Goal: Entertainment & Leisure: Consume media (video, audio)

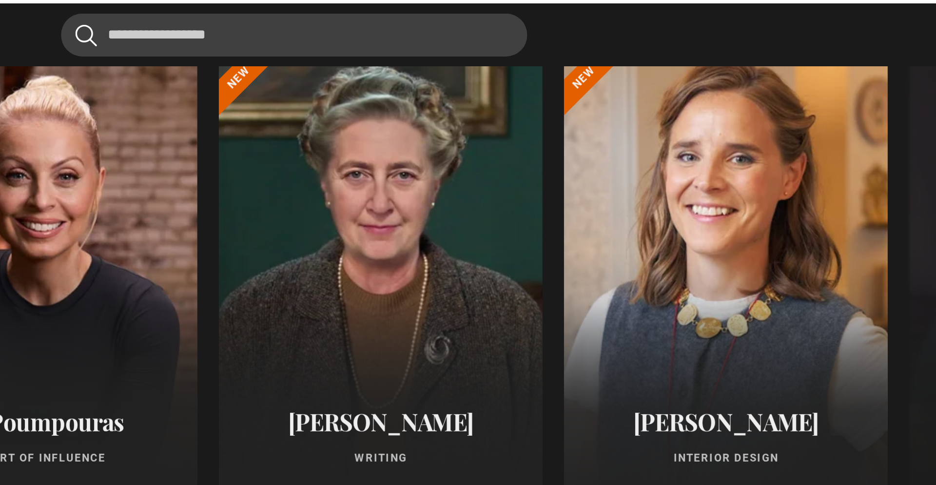
scroll to position [813, 0]
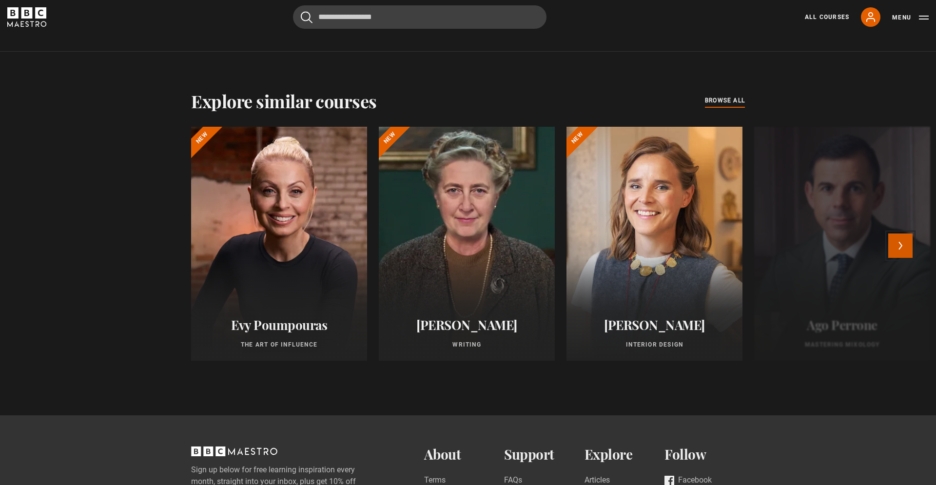
click at [624, 244] on button "Next" at bounding box center [900, 246] width 24 height 24
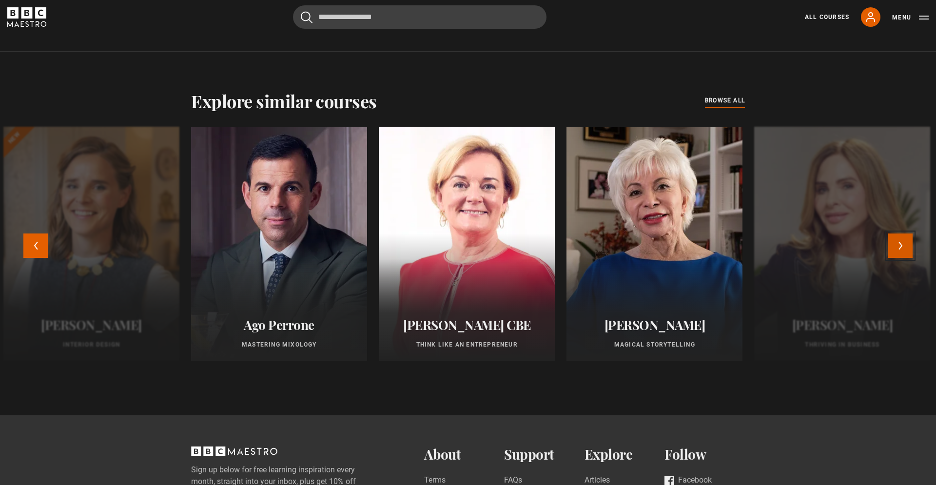
click at [624, 244] on button "Next" at bounding box center [900, 246] width 24 height 24
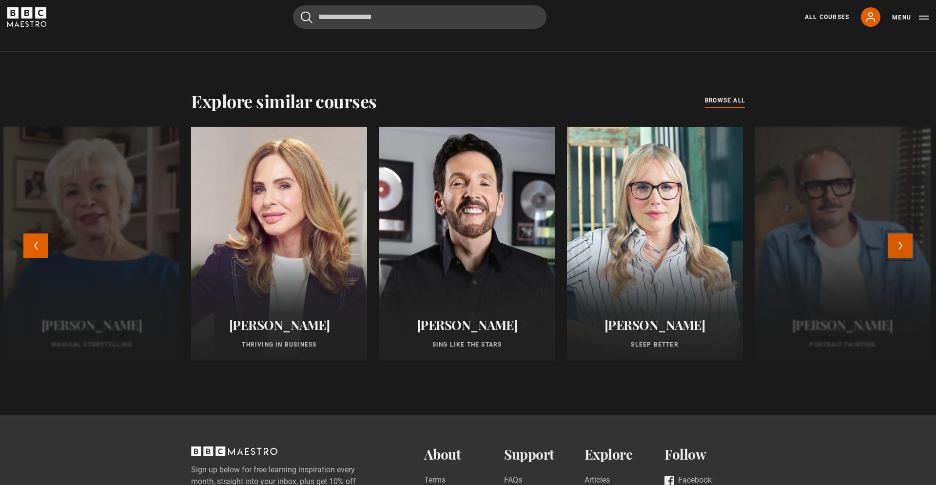
click at [624, 250] on button "Next" at bounding box center [900, 246] width 24 height 24
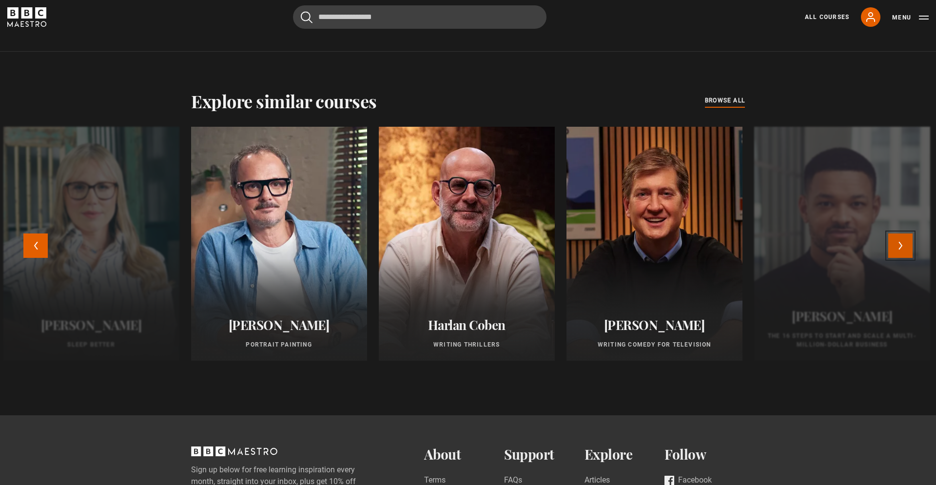
click at [624, 250] on button "Next" at bounding box center [900, 246] width 24 height 24
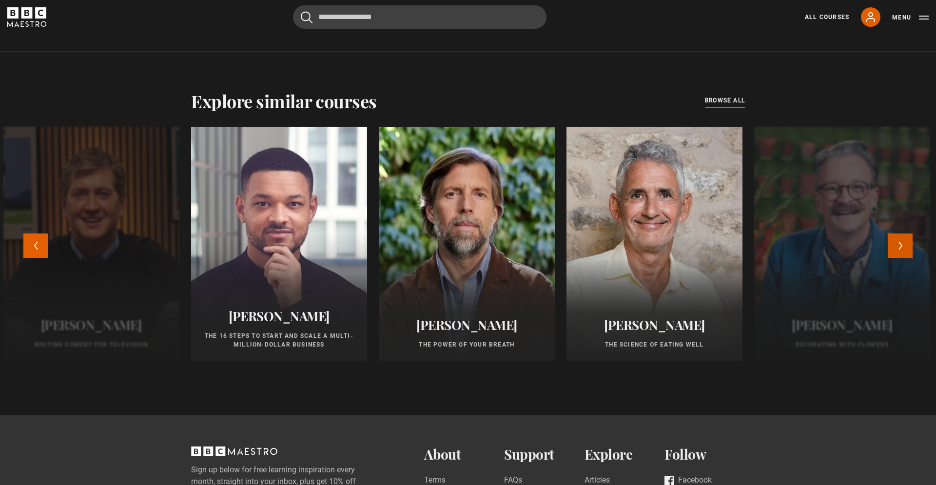
click at [624, 245] on button "Next" at bounding box center [900, 246] width 24 height 24
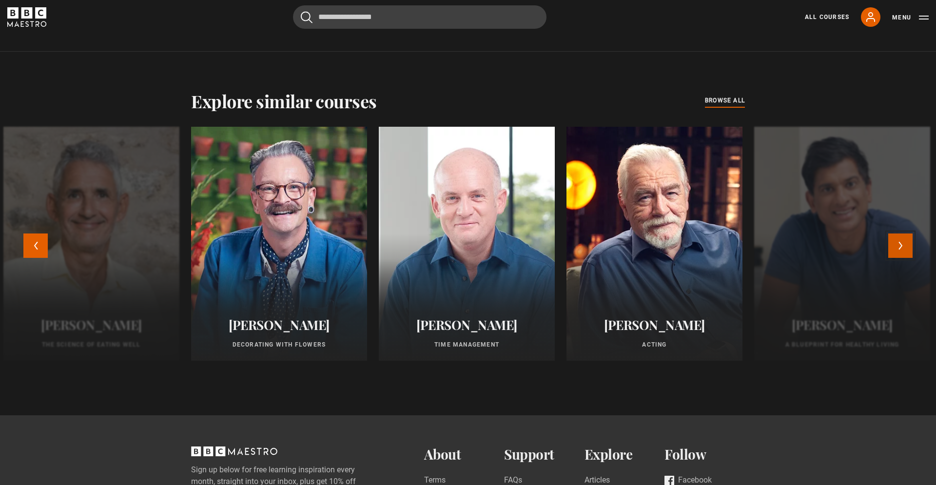
click at [624, 245] on button "Next" at bounding box center [900, 246] width 24 height 24
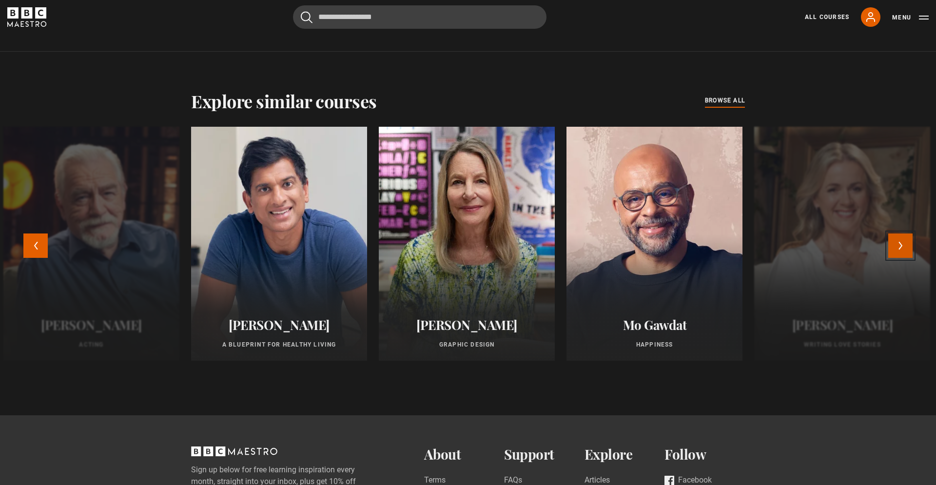
click at [624, 245] on button "Next" at bounding box center [900, 246] width 24 height 24
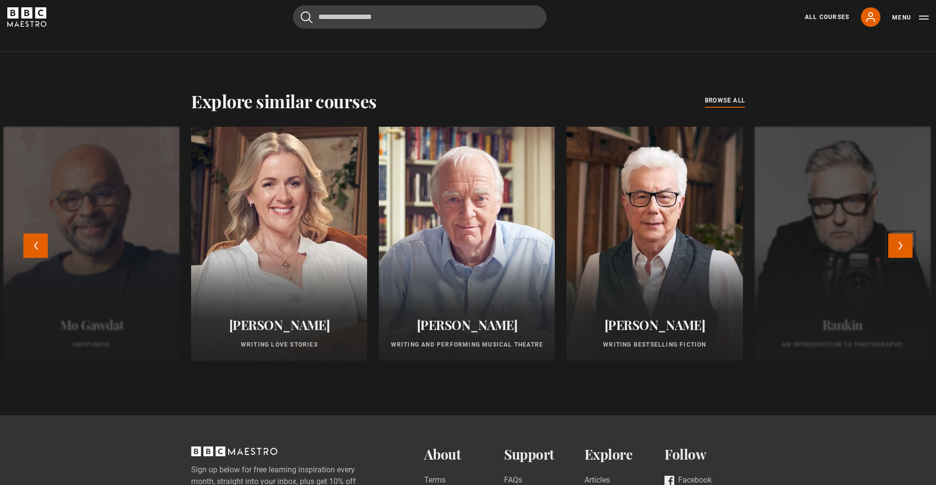
scroll to position [813, 0]
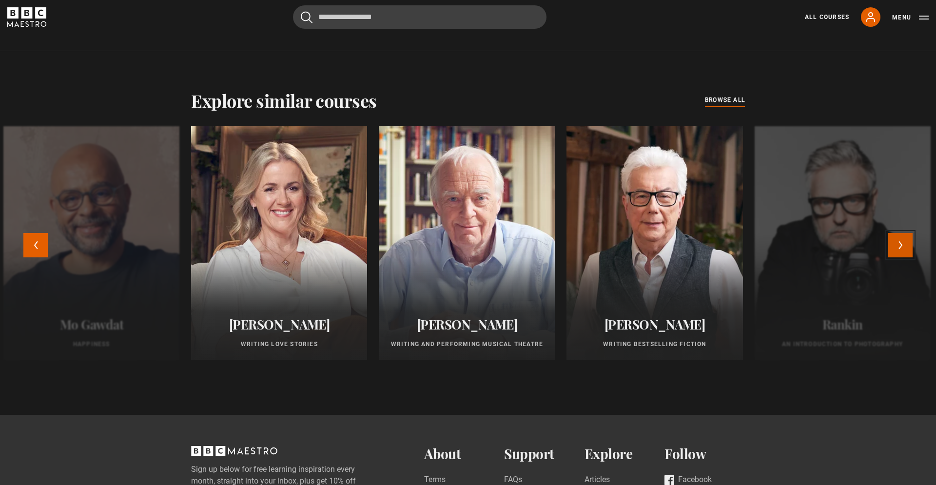
click at [624, 250] on button "Next" at bounding box center [900, 245] width 24 height 24
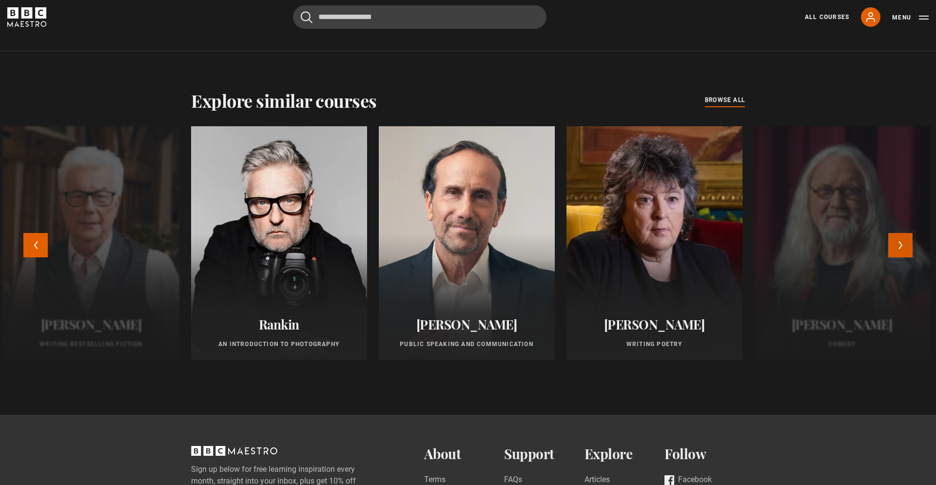
click at [624, 250] on button "Next" at bounding box center [900, 245] width 24 height 24
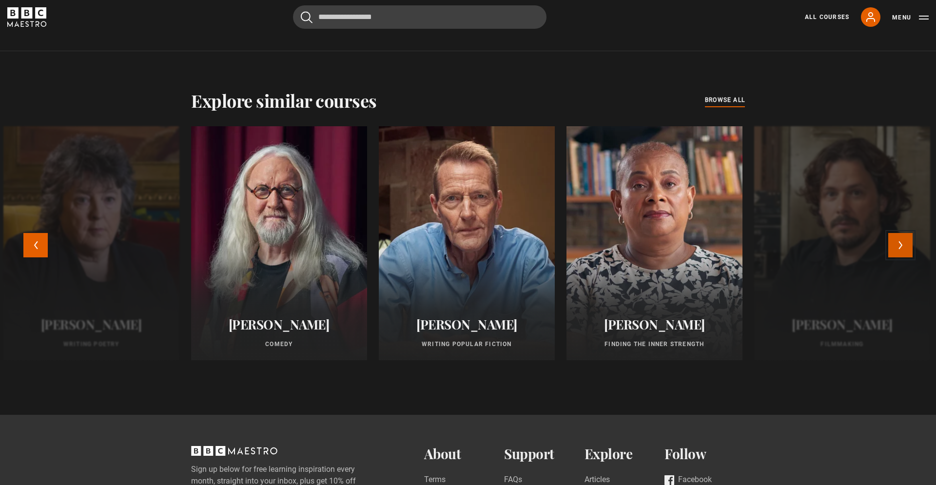
click at [624, 255] on button "Next" at bounding box center [900, 245] width 24 height 24
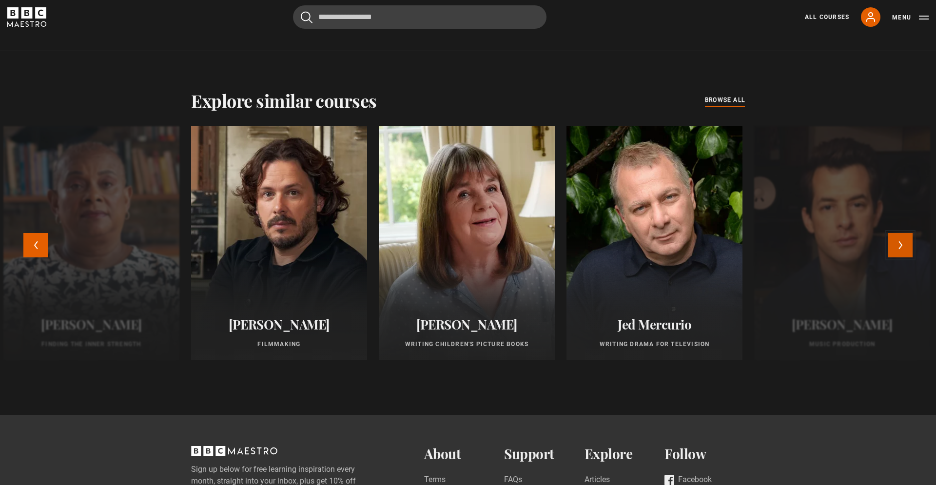
click at [624, 250] on button "Next" at bounding box center [900, 245] width 24 height 24
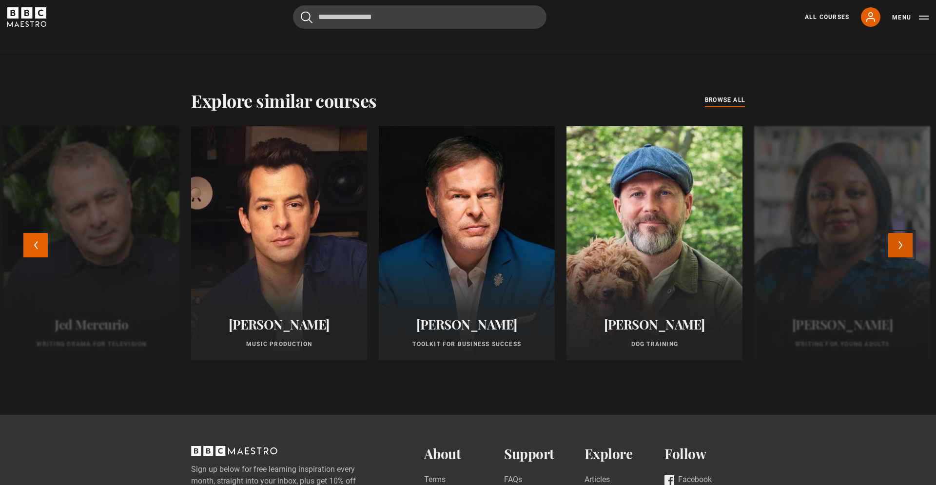
click at [624, 250] on button "Next" at bounding box center [900, 245] width 24 height 24
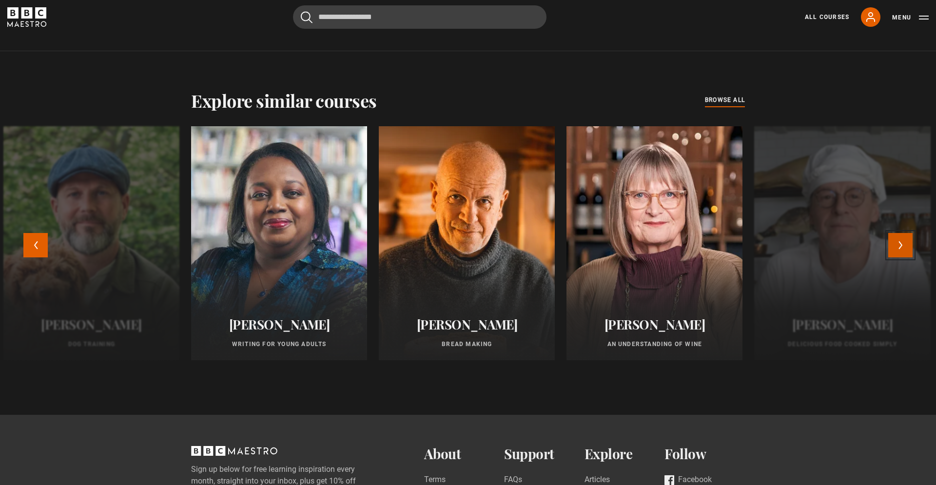
click at [624, 250] on button "Next" at bounding box center [900, 245] width 24 height 24
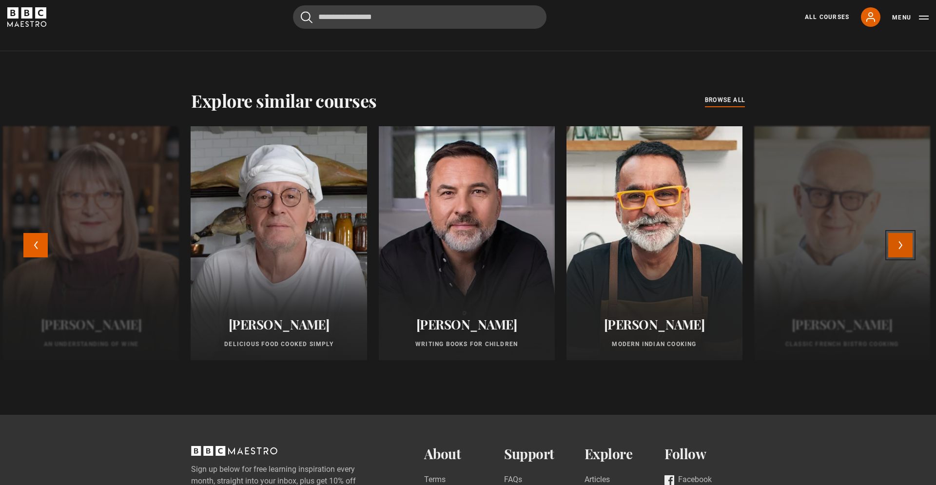
click at [624, 250] on button "Next" at bounding box center [900, 245] width 24 height 24
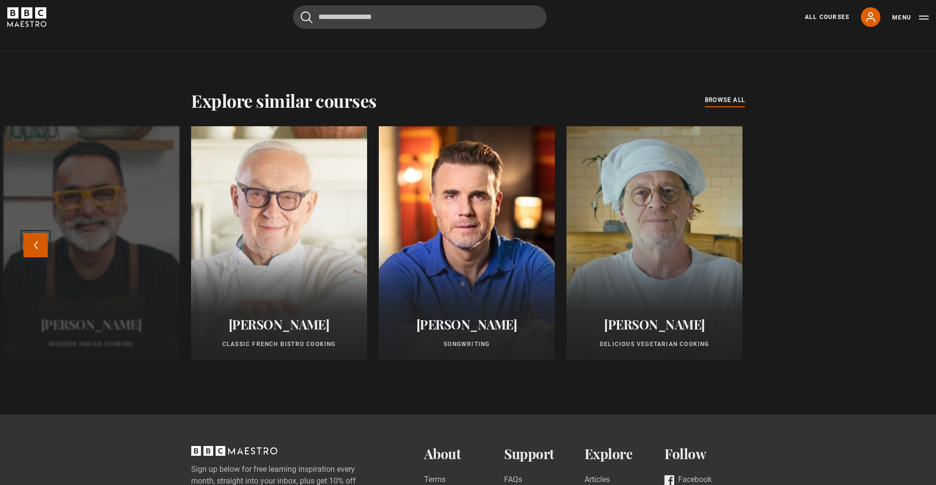
click at [36, 249] on button "Previous" at bounding box center [35, 245] width 24 height 24
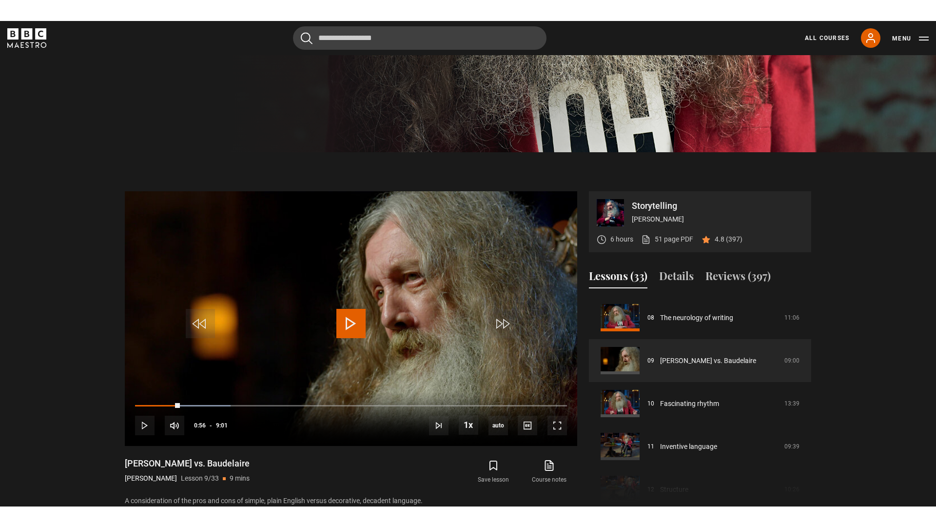
scroll to position [375, 0]
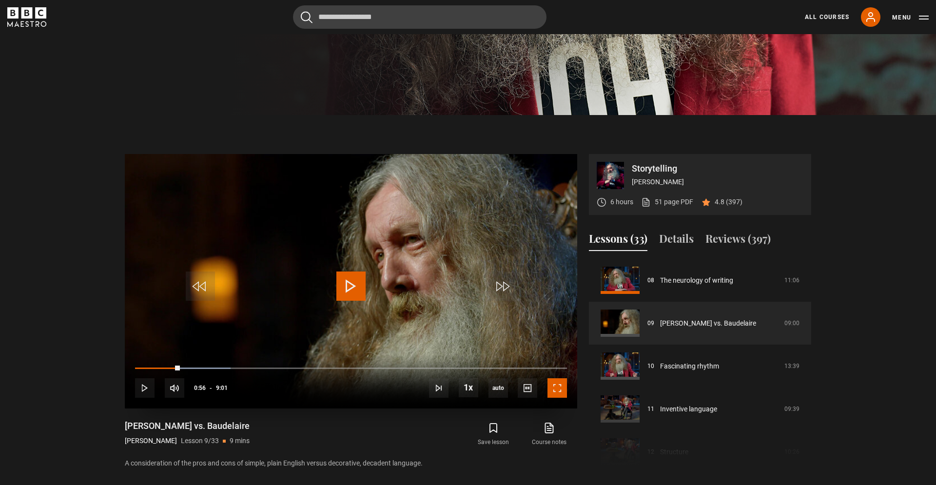
click at [560, 348] on span "Video Player" at bounding box center [558, 388] width 20 height 20
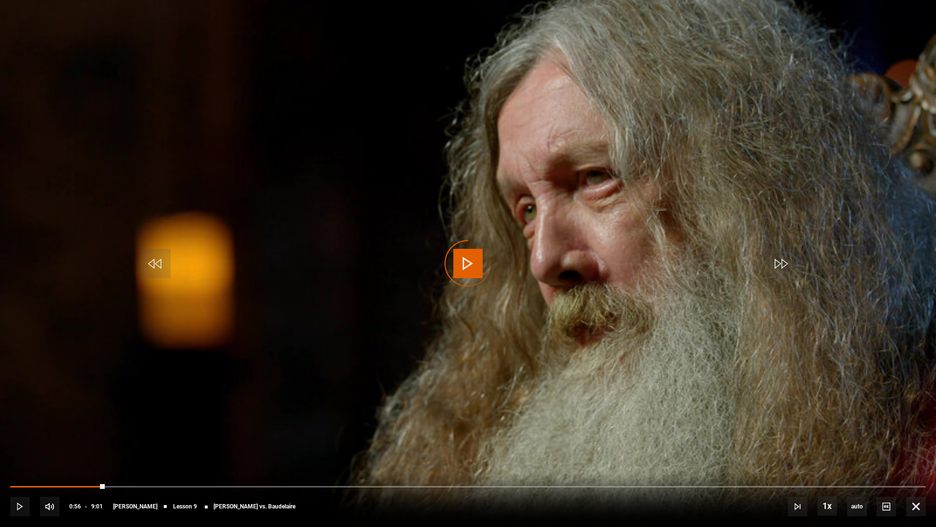
click at [469, 273] on div "Video Player is loading." at bounding box center [468, 263] width 49 height 49
click at [17, 348] on span "Video Player" at bounding box center [20, 506] width 20 height 20
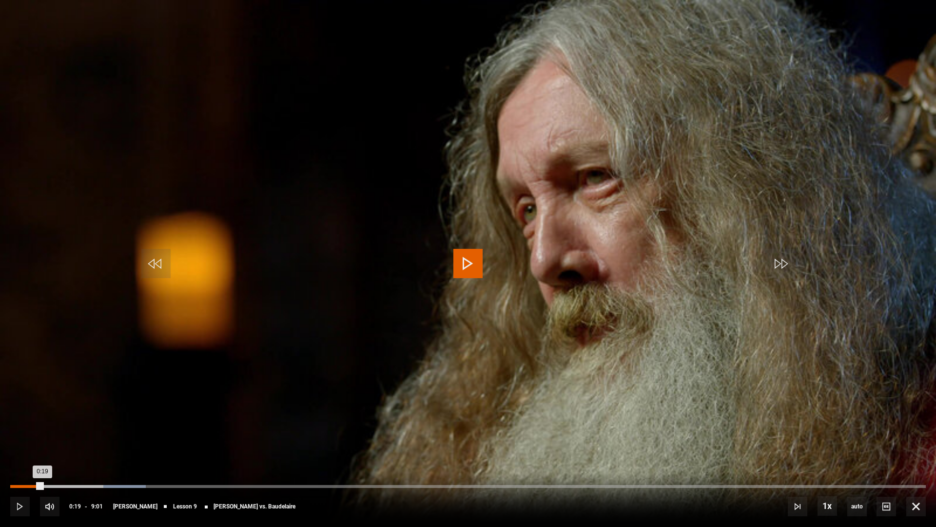
click at [42, 348] on div "Loaded : 14.79% 0:19 0:19" at bounding box center [468, 486] width 916 height 3
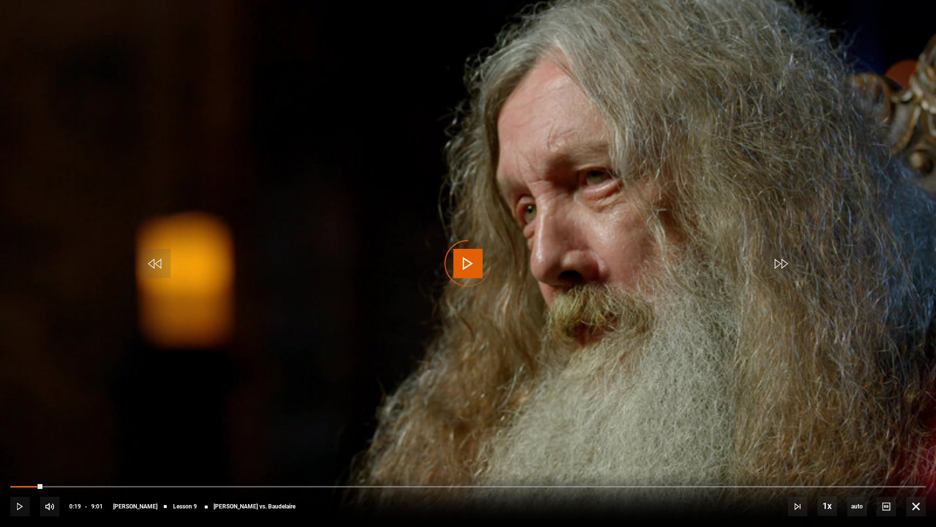
drag, startPoint x: 42, startPoint y: 486, endPoint x: 0, endPoint y: 495, distance: 43.5
click at [0, 348] on div "10s Skip Back 10 seconds Play 10s Skip Forward 10 seconds Loaded : 0.00% 0:13 0…" at bounding box center [468, 500] width 936 height 54
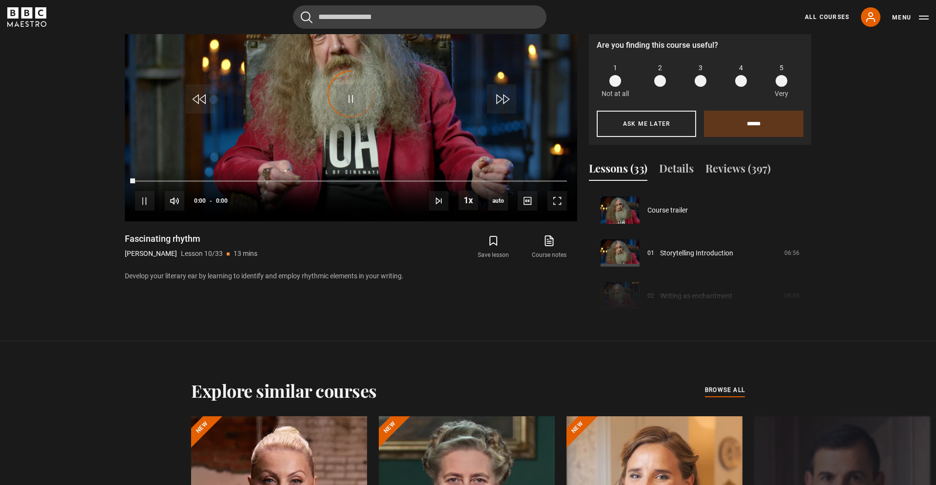
scroll to position [386, 0]
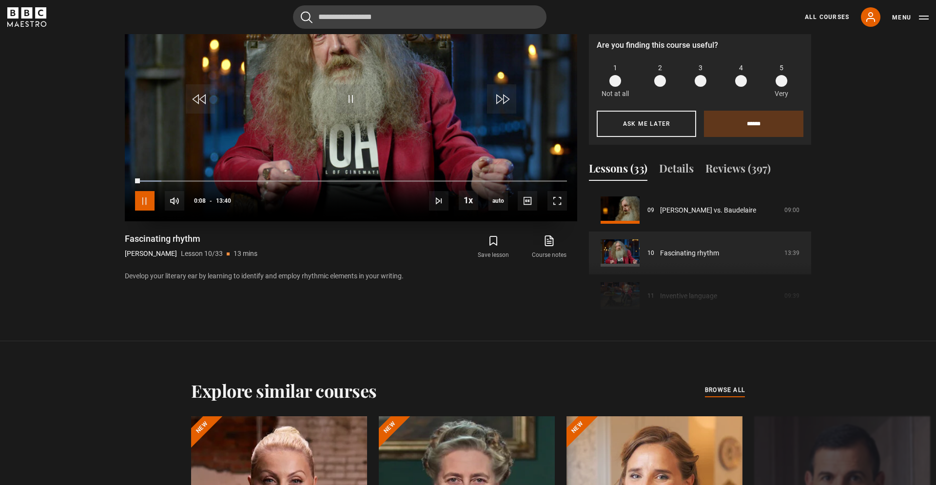
click at [143, 203] on span "Video Player" at bounding box center [145, 201] width 20 height 20
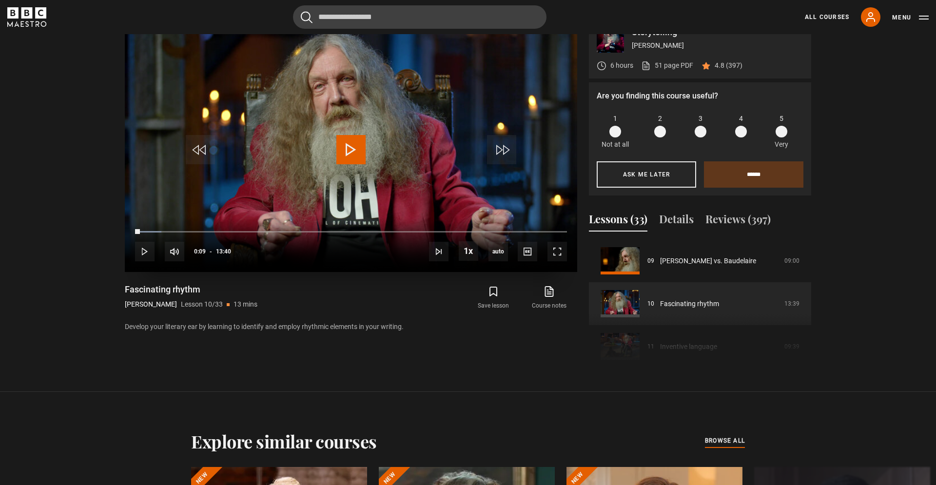
scroll to position [497, 0]
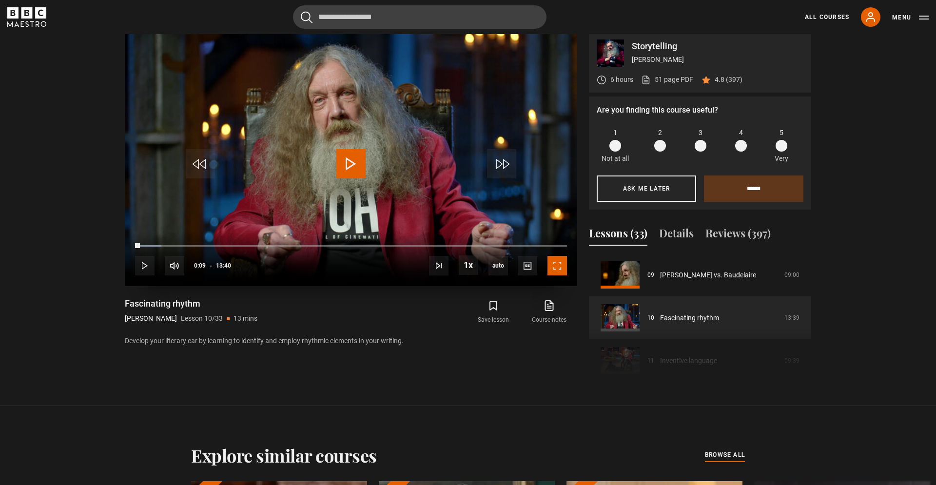
click at [564, 272] on span "Video Player" at bounding box center [558, 266] width 20 height 20
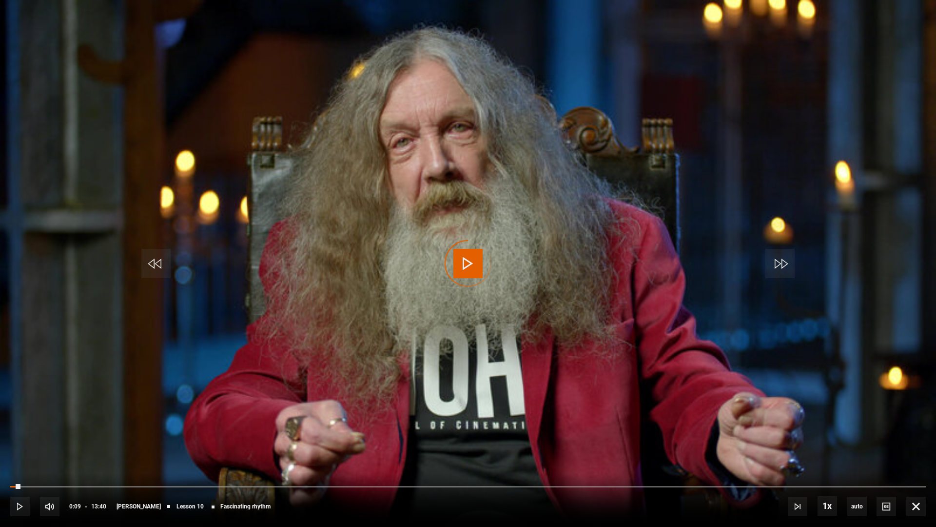
click at [466, 263] on div "Video Player is loading." at bounding box center [468, 263] width 49 height 49
click at [477, 254] on span "Video Player" at bounding box center [468, 263] width 29 height 29
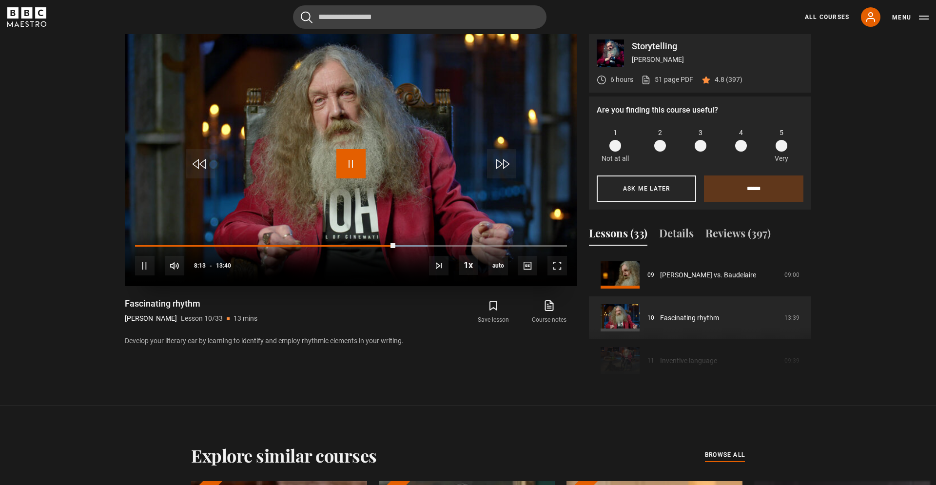
click at [349, 168] on span "Video Player" at bounding box center [350, 163] width 29 height 29
click at [344, 157] on span "Video Player" at bounding box center [350, 163] width 29 height 29
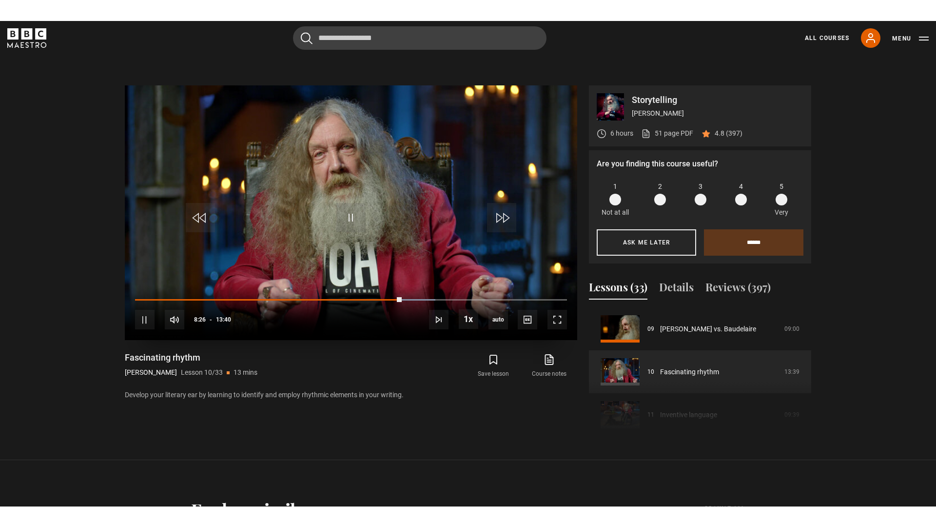
scroll to position [466, 0]
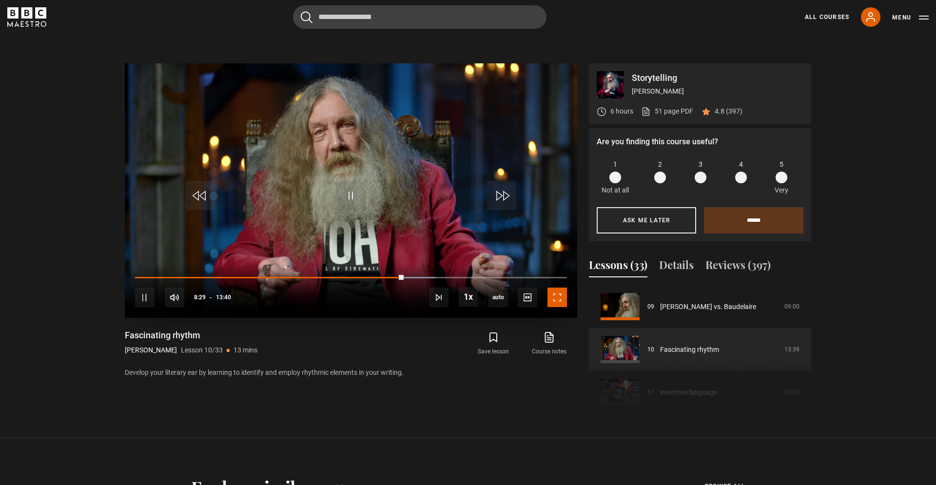
click at [563, 297] on span "Video Player" at bounding box center [558, 298] width 20 height 20
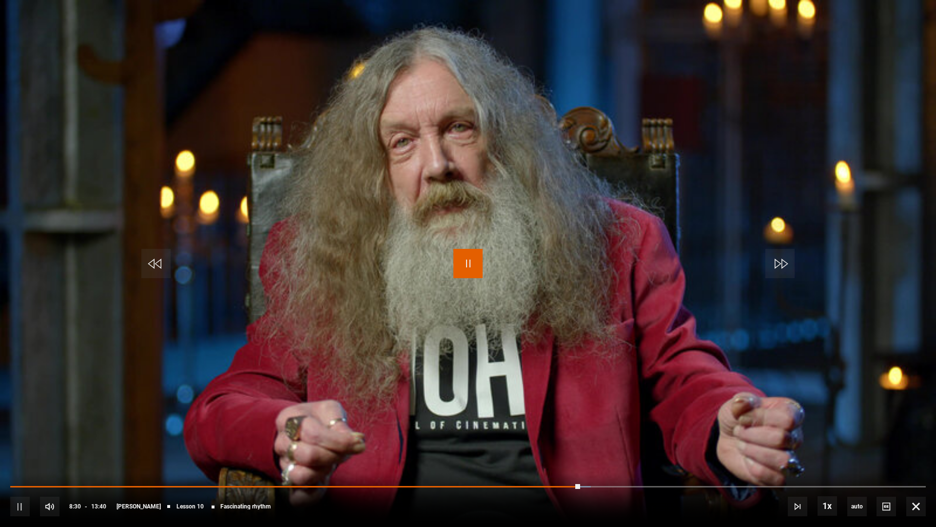
click at [464, 262] on span "Video Player" at bounding box center [468, 263] width 29 height 29
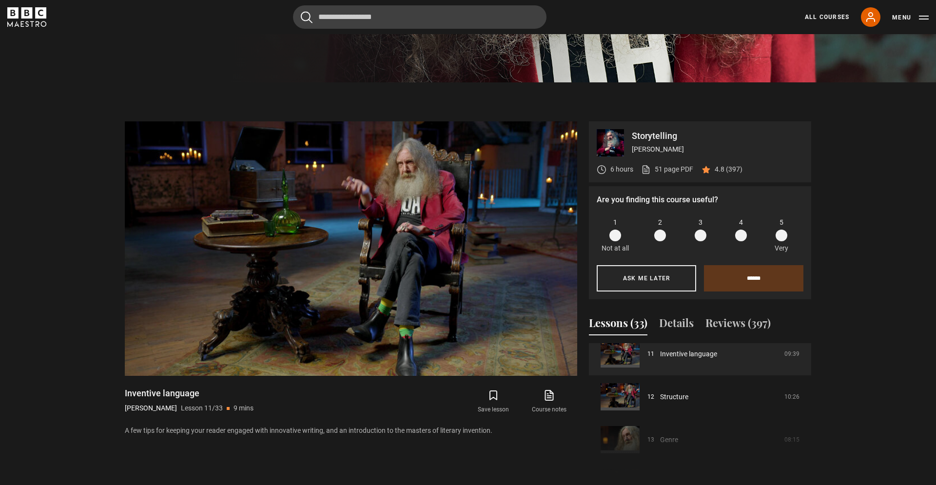
scroll to position [405, 0]
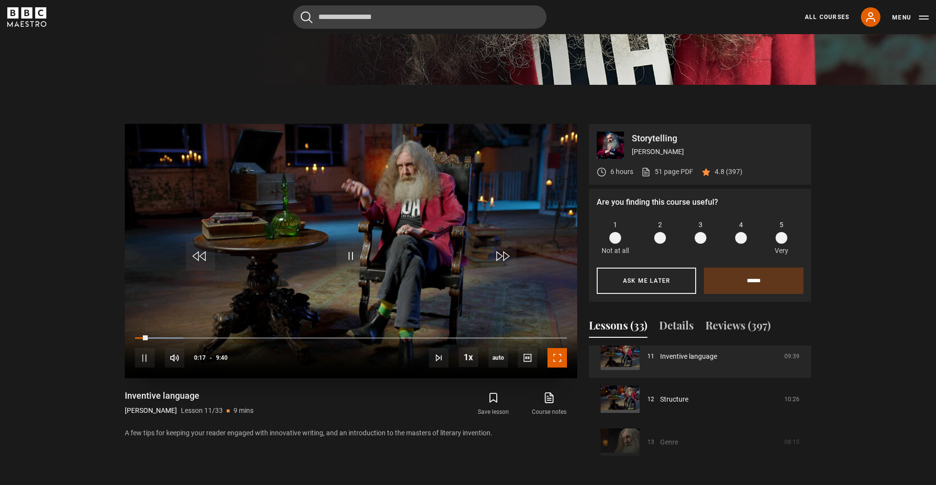
click at [549, 348] on span "Video Player" at bounding box center [558, 358] width 20 height 20
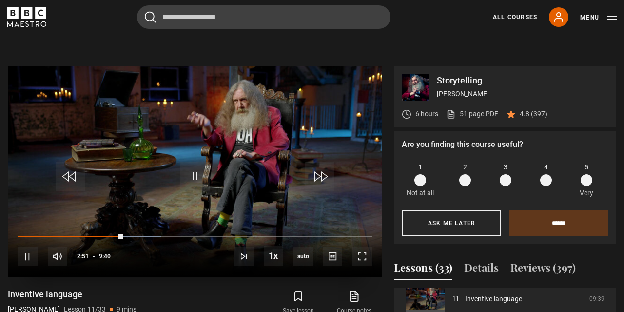
scroll to position [397, 0]
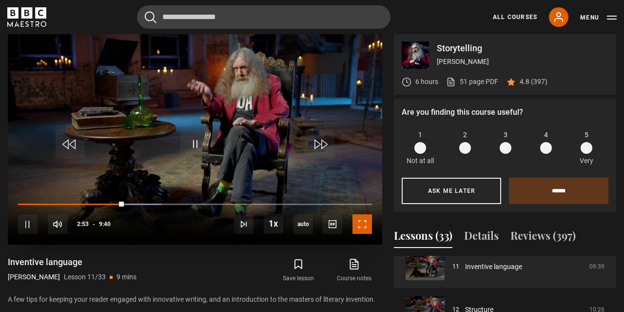
click at [362, 219] on span "Video Player" at bounding box center [363, 224] width 20 height 20
click at [172, 257] on div "Inventive language [PERSON_NAME] Lesson 11/33 9 mins" at bounding box center [103, 270] width 191 height 28
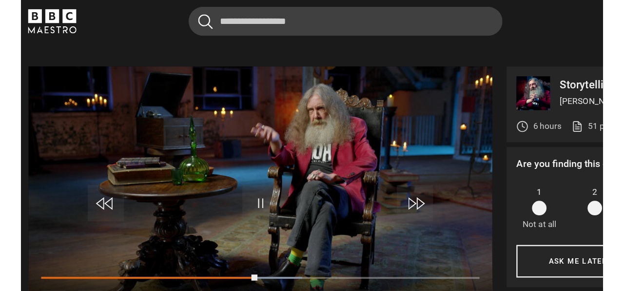
scroll to position [344, 0]
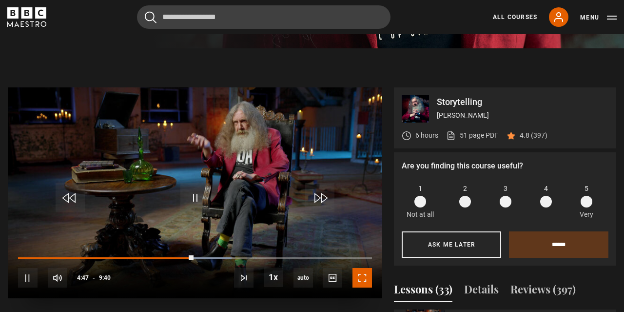
click at [367, 284] on span "Video Player" at bounding box center [363, 278] width 20 height 20
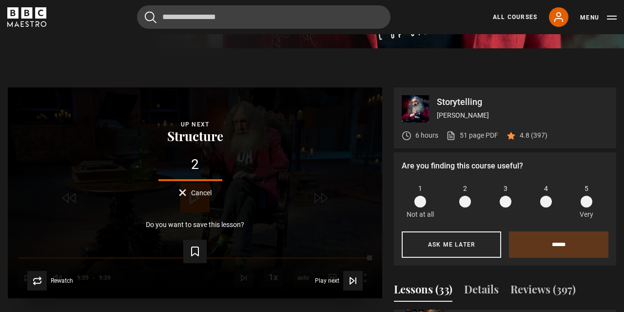
click at [189, 193] on button "Cancel" at bounding box center [195, 192] width 33 height 7
